Goal: Information Seeking & Learning: Compare options

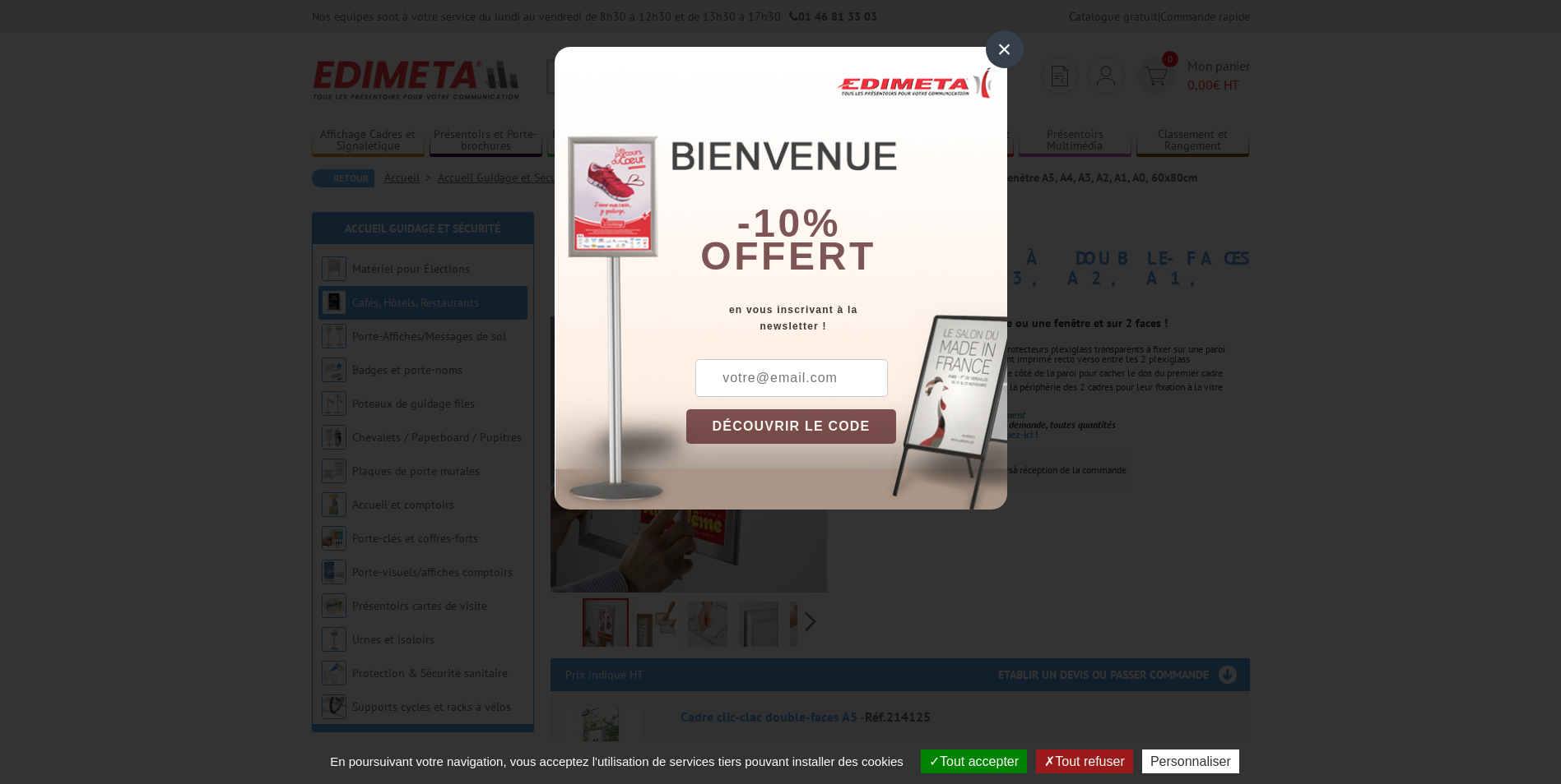
click at [993, 51] on div "×" at bounding box center [1005, 49] width 38 height 38
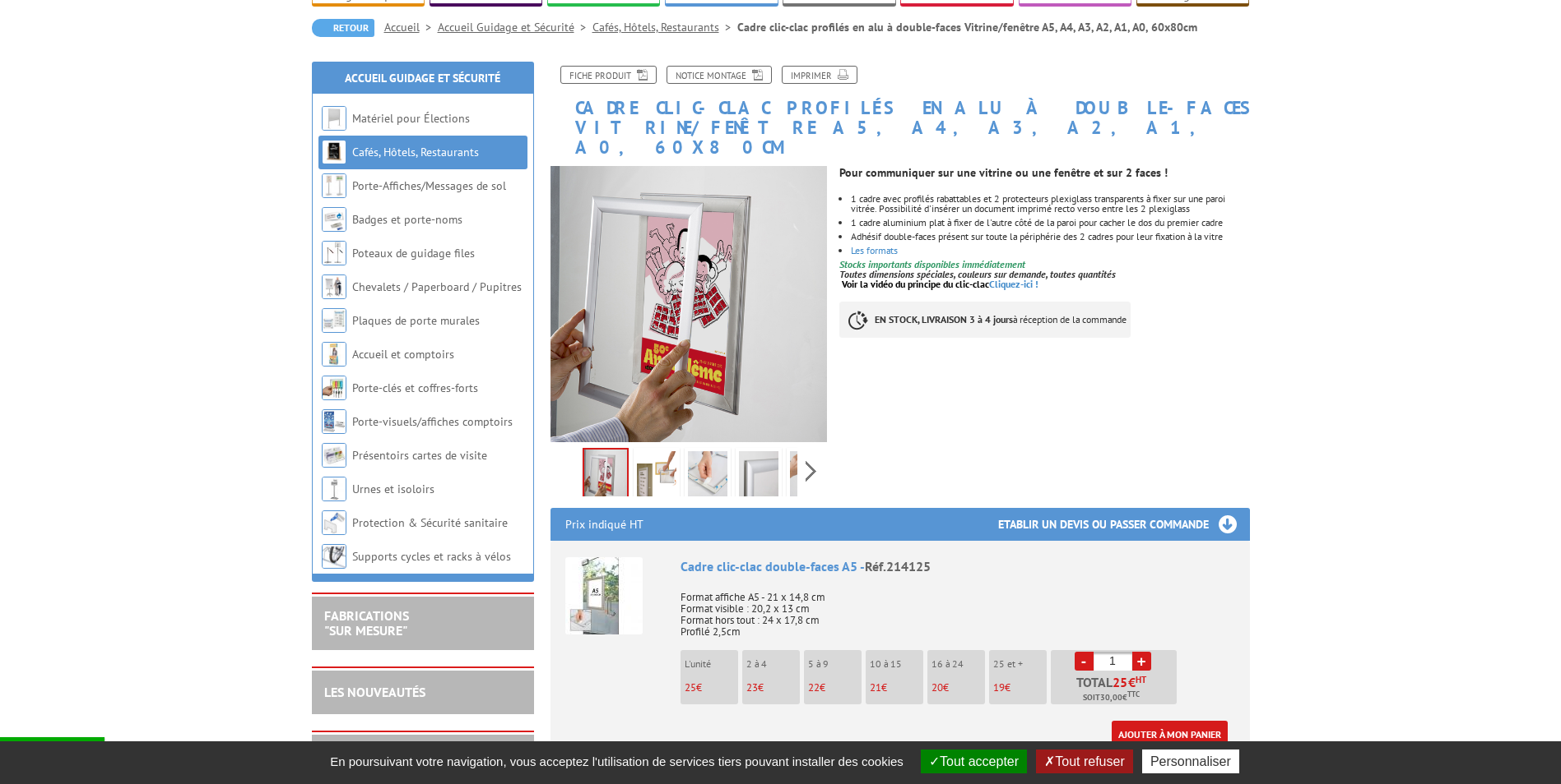
scroll to position [164, 0]
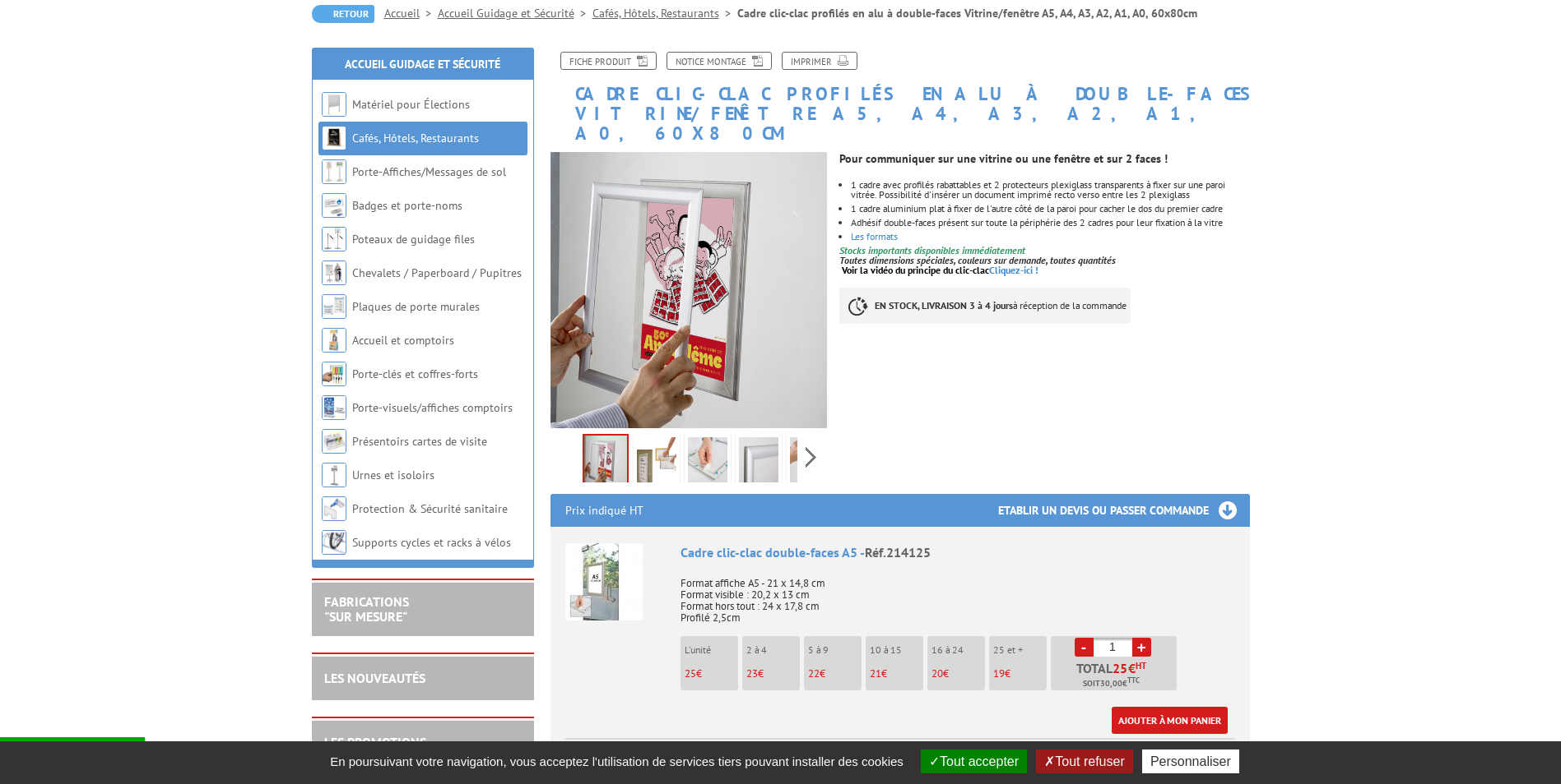
click at [653, 445] on img at bounding box center [656, 463] width 39 height 51
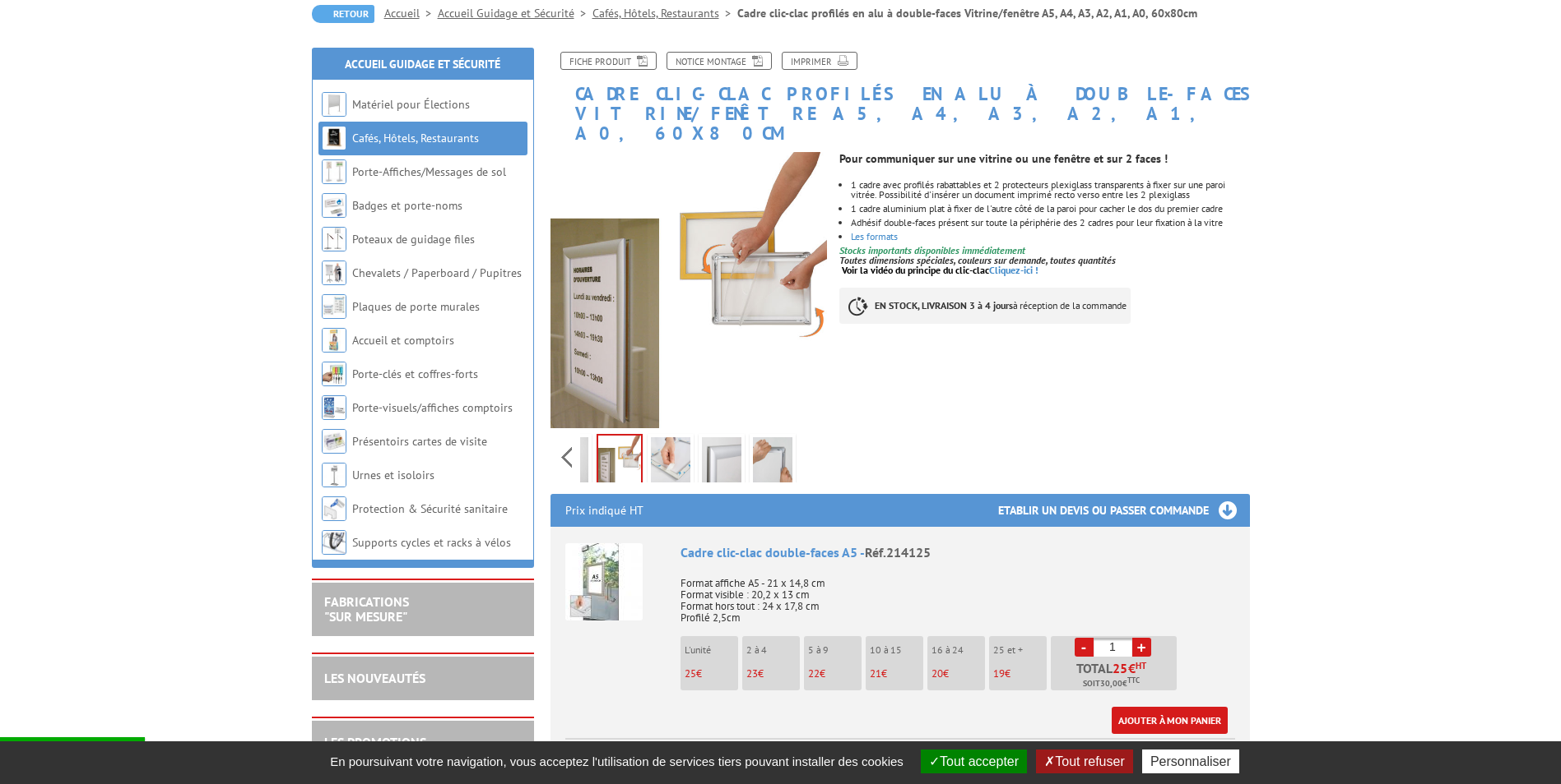
click at [804, 439] on div "Previous Next" at bounding box center [689, 457] width 277 height 57
click at [615, 439] on img at bounding box center [619, 461] width 43 height 51
click at [621, 440] on img at bounding box center [619, 461] width 43 height 51
click at [671, 440] on img at bounding box center [670, 463] width 39 height 51
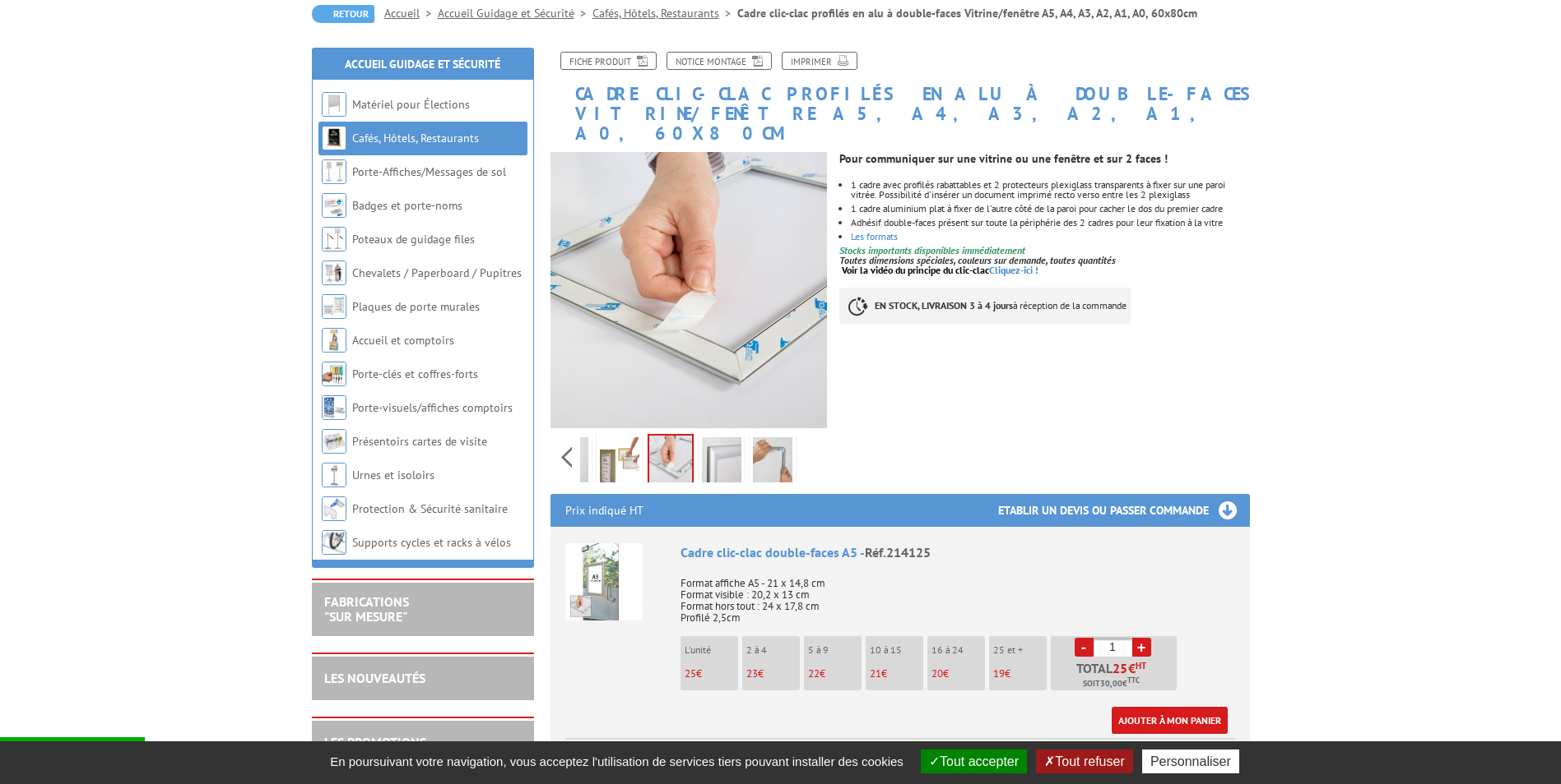
click at [712, 442] on img at bounding box center [721, 463] width 39 height 51
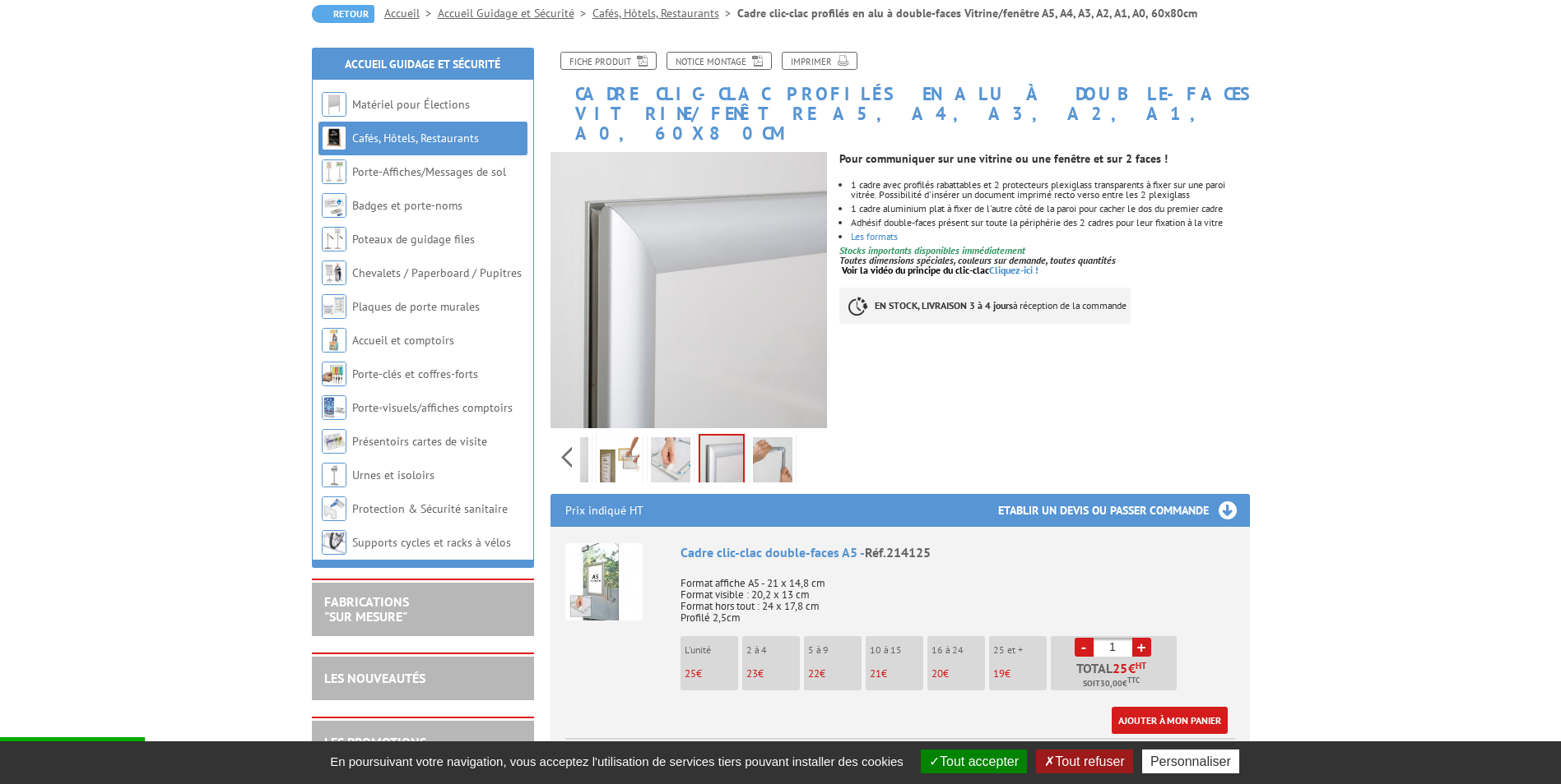
click at [682, 442] on img at bounding box center [670, 463] width 39 height 51
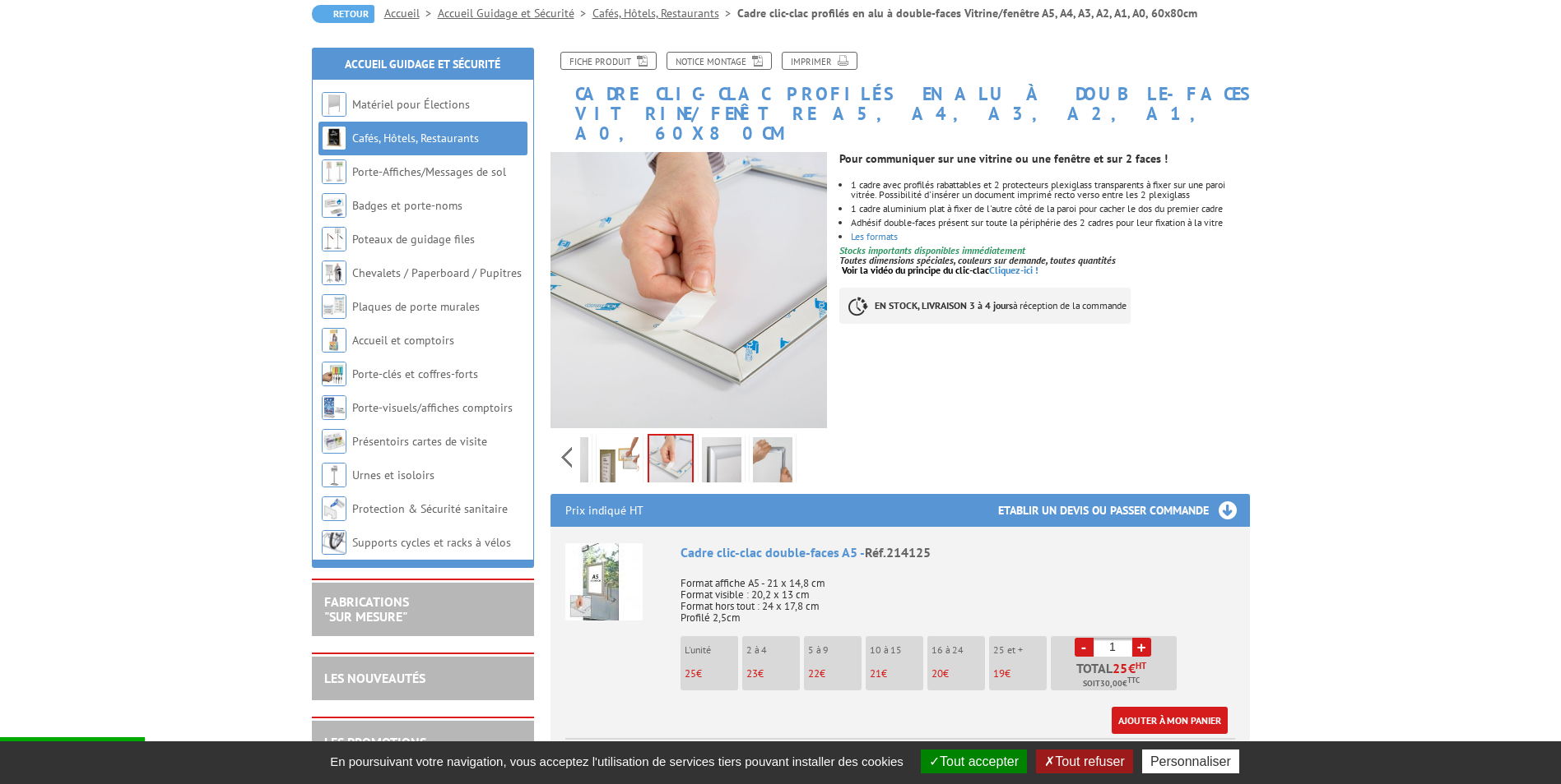
click at [763, 451] on img at bounding box center [772, 463] width 39 height 51
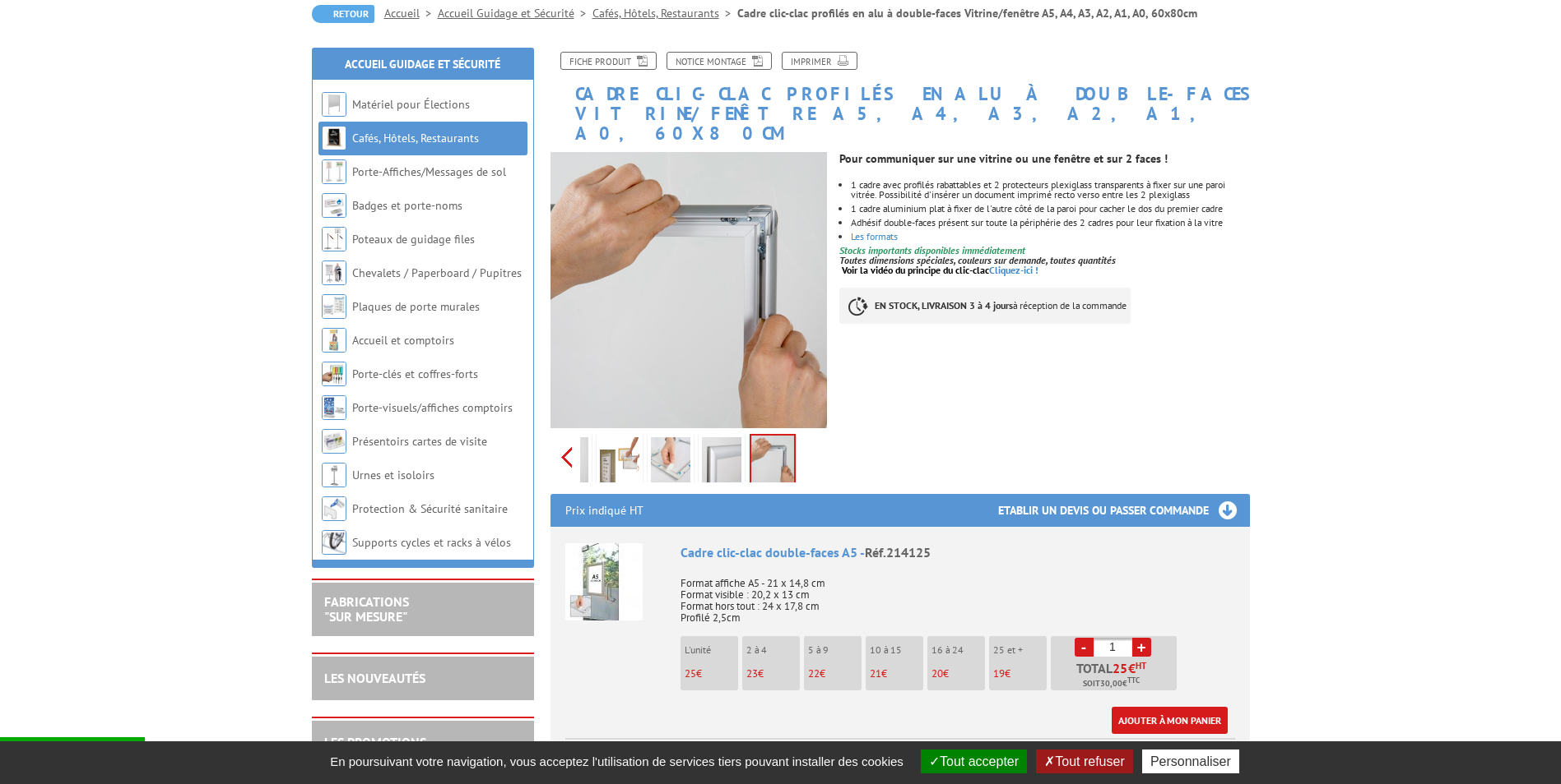
click at [566, 438] on div "Previous Next" at bounding box center [689, 457] width 277 height 57
click at [606, 441] on img at bounding box center [605, 463] width 39 height 51
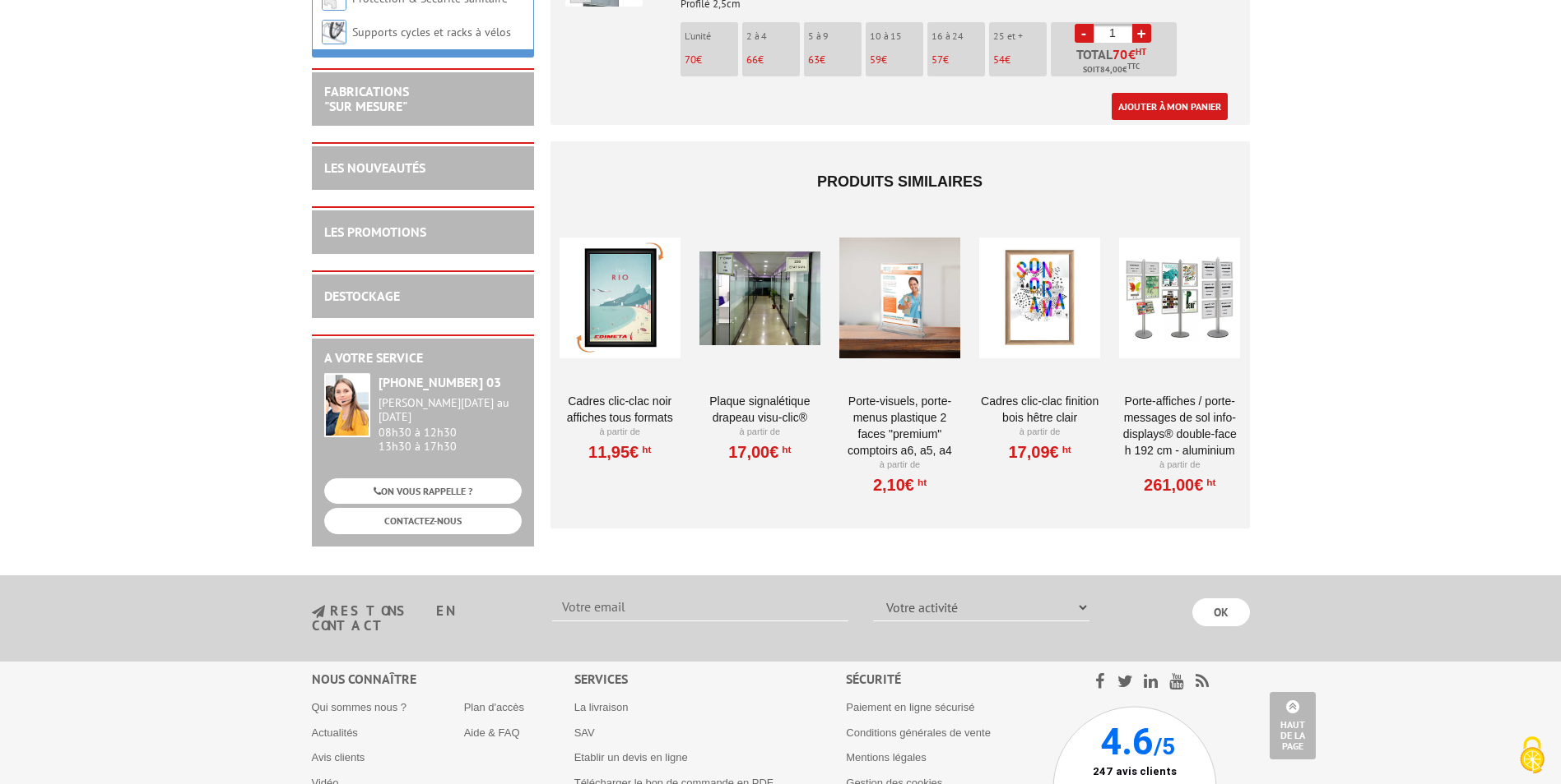
scroll to position [0, 0]
click at [910, 295] on div at bounding box center [899, 298] width 121 height 164
